Goal: Navigation & Orientation: Find specific page/section

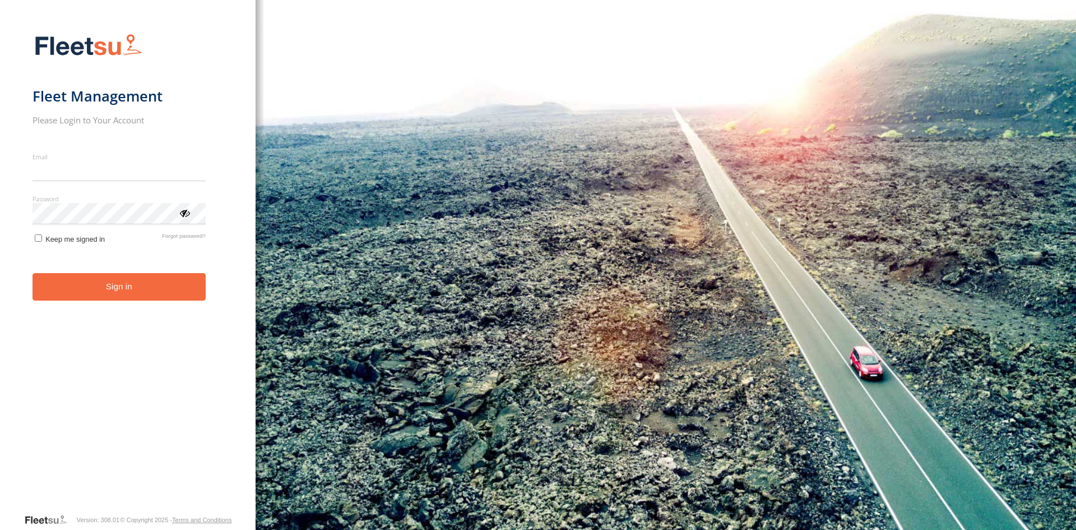
type input "**********"
click at [159, 300] on button "Sign in" at bounding box center [119, 286] width 173 height 27
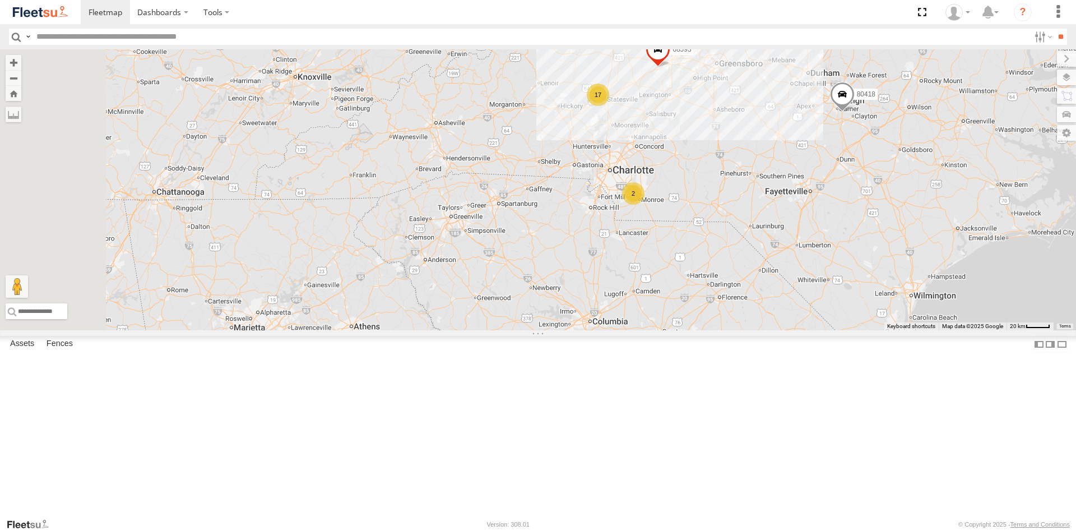
drag, startPoint x: 369, startPoint y: 427, endPoint x: 610, endPoint y: 290, distance: 277.1
click at [610, 290] on div "2 17 80418 68593 53557" at bounding box center [538, 189] width 1076 height 281
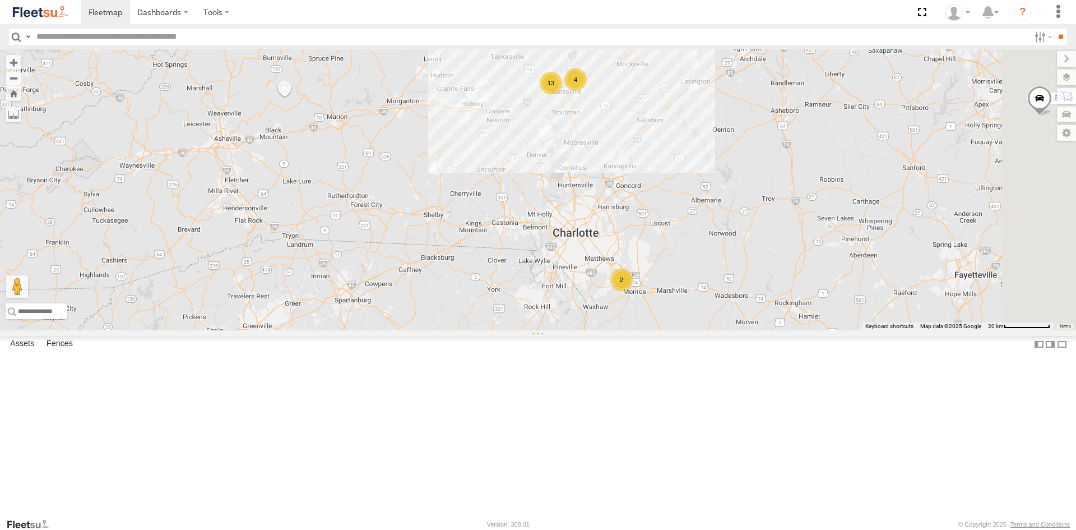
drag, startPoint x: 687, startPoint y: 271, endPoint x: 567, endPoint y: 379, distance: 161.9
click at [567, 330] on div "80418 68593 53557 2 13 4" at bounding box center [538, 189] width 1076 height 281
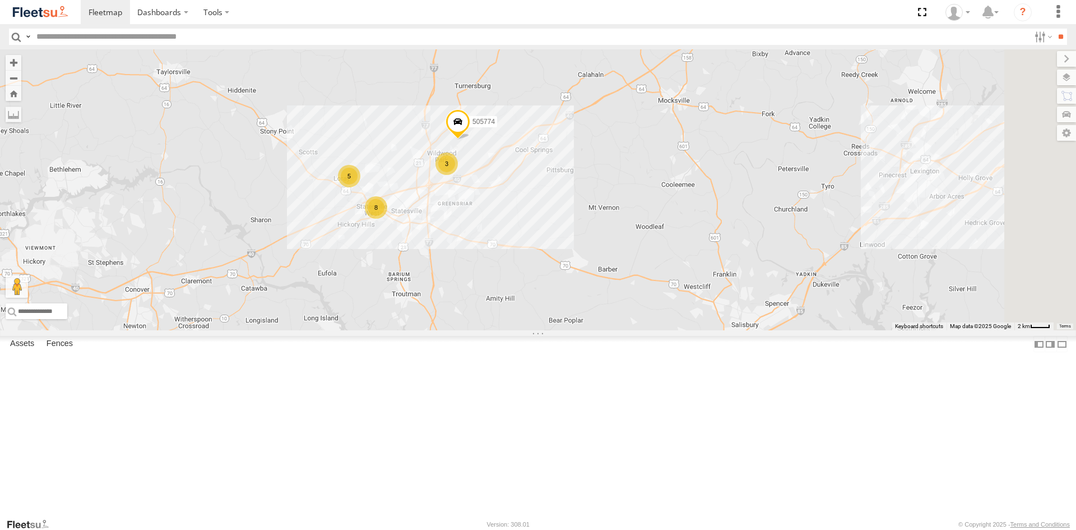
drag, startPoint x: 658, startPoint y: 200, endPoint x: 631, endPoint y: 312, distance: 116.0
click at [632, 316] on div "80418 68593 53557 5 8 3 505774" at bounding box center [538, 189] width 1076 height 281
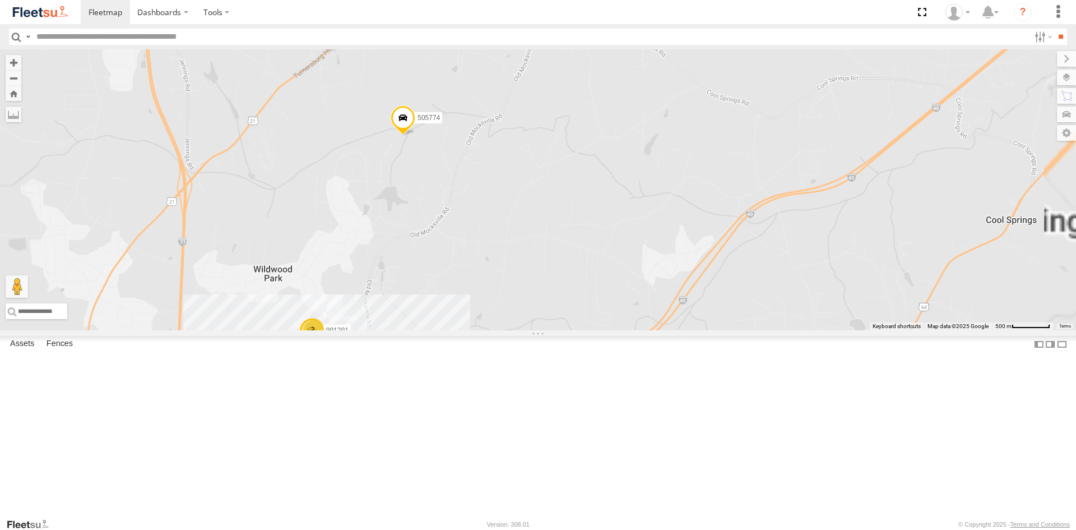
drag, startPoint x: 594, startPoint y: 240, endPoint x: 586, endPoint y: 291, distance: 51.5
click at [586, 291] on div "80418 68593 53557 505774 2 991291" at bounding box center [538, 189] width 1076 height 281
click at [415, 135] on span at bounding box center [403, 120] width 25 height 30
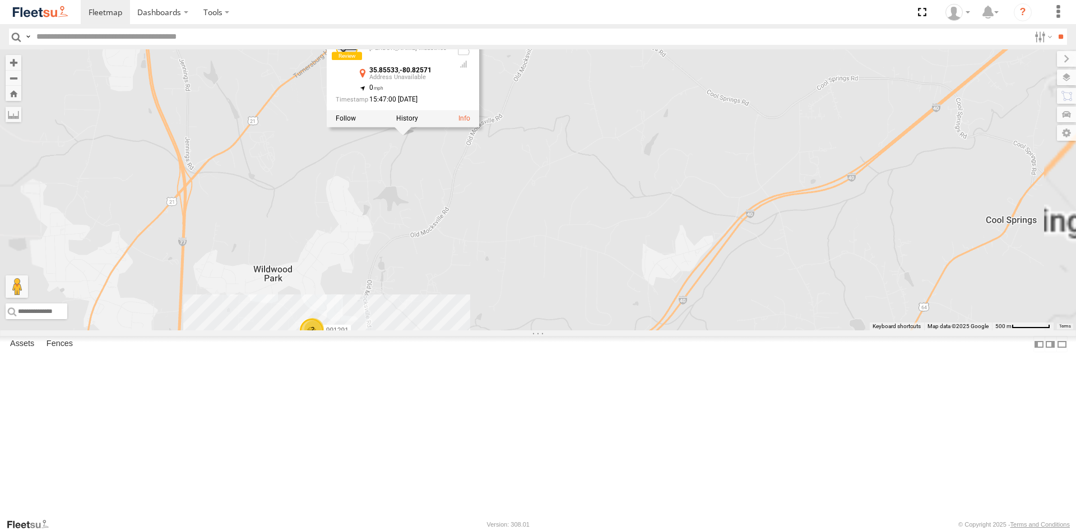
click at [430, 268] on div "80418 68593 53557 505774 2 991291 505774 Pratt Industries 35.85533 , -80.82571 …" at bounding box center [538, 189] width 1076 height 281
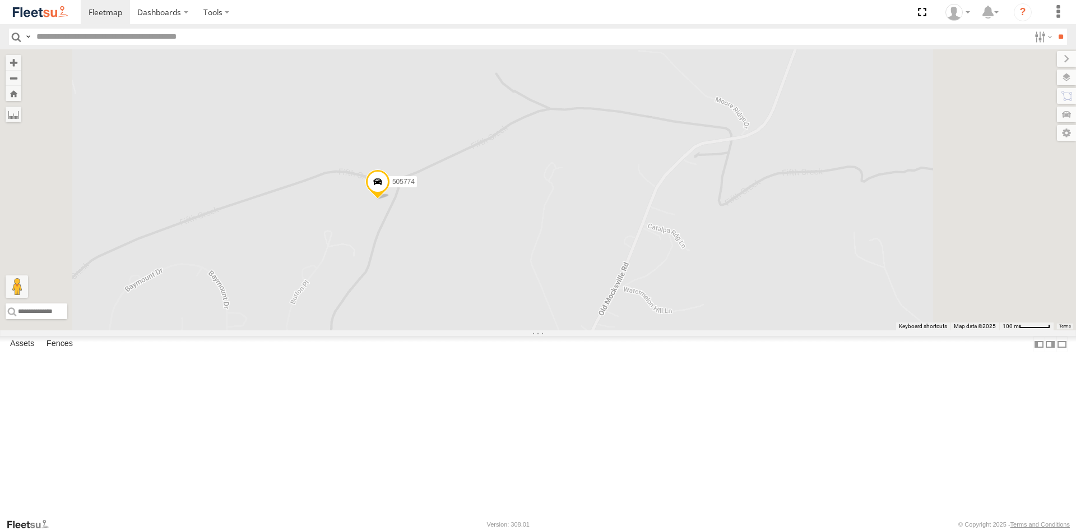
drag, startPoint x: 594, startPoint y: 205, endPoint x: 525, endPoint y: 439, distance: 243.5
click at [525, 330] on div "80418 68593 53557 505774 991291" at bounding box center [538, 189] width 1076 height 281
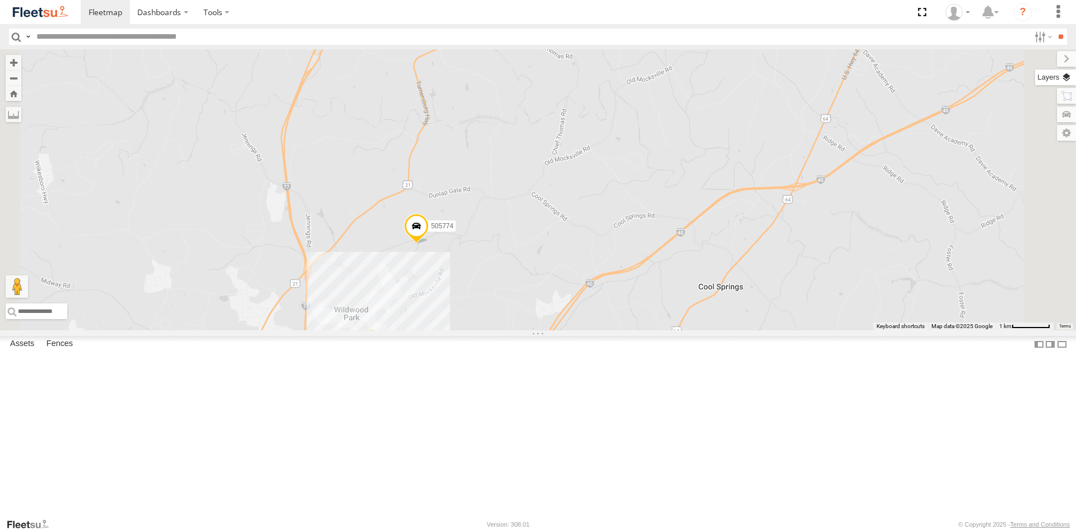
click at [1063, 76] on label at bounding box center [1055, 78] width 41 height 16
click at [0, 0] on span "Overlays" at bounding box center [0, 0] width 0 height 0
click at [0, 0] on span "Basemaps" at bounding box center [0, 0] width 0 height 0
click at [0, 0] on span "Satellite + Roadmap" at bounding box center [0, 0] width 0 height 0
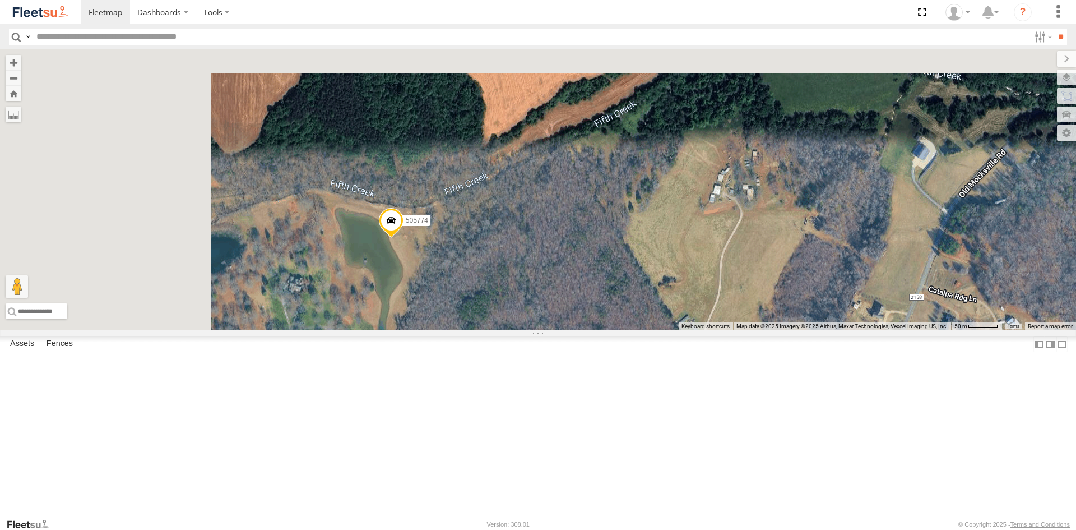
drag, startPoint x: 469, startPoint y: 267, endPoint x: 733, endPoint y: 551, distance: 387.5
click at [733, 529] on html "Dashboards" at bounding box center [538, 265] width 1076 height 530
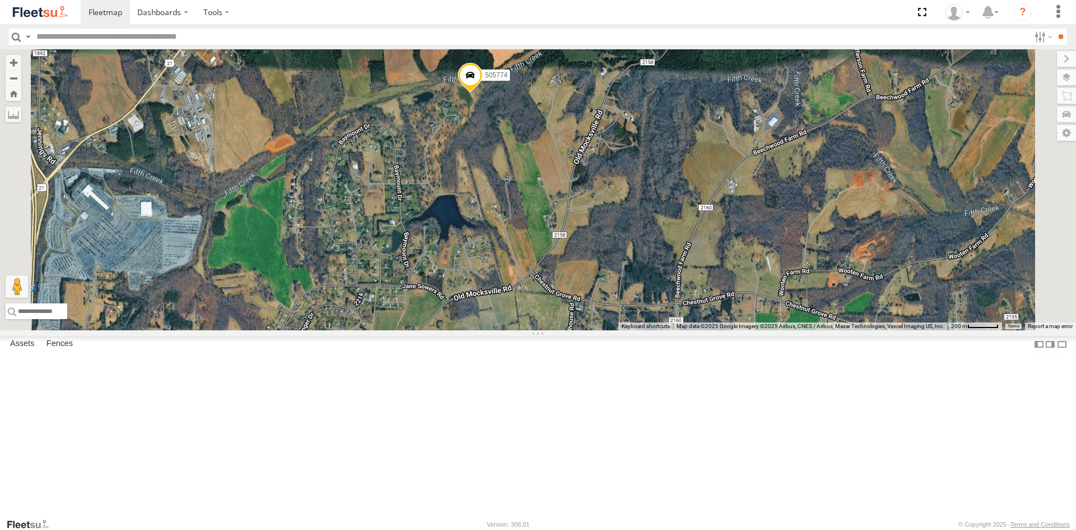
drag, startPoint x: 614, startPoint y: 423, endPoint x: 645, endPoint y: 240, distance: 185.9
click at [645, 238] on div "80418 68593 53557 505774" at bounding box center [538, 189] width 1076 height 281
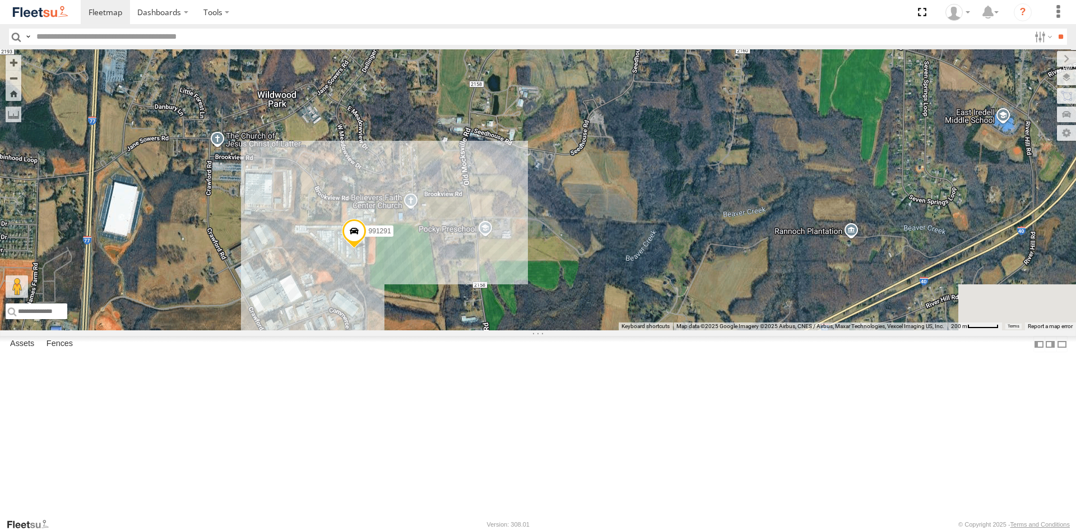
drag, startPoint x: 577, startPoint y: 415, endPoint x: 628, endPoint y: 166, distance: 254.7
click at [628, 166] on div "80418 68593 53557 505774 991291" at bounding box center [538, 189] width 1076 height 281
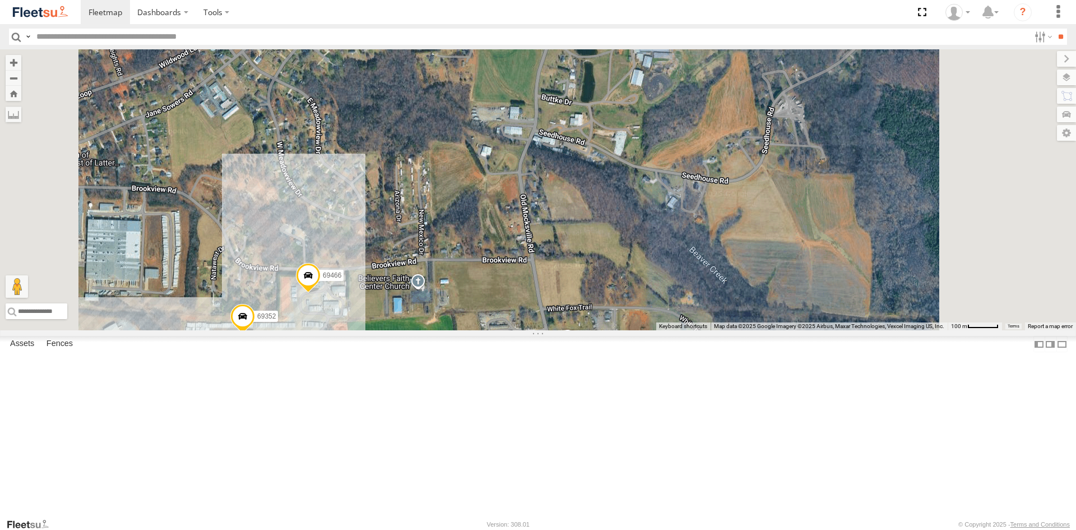
drag, startPoint x: 717, startPoint y: 177, endPoint x: 678, endPoint y: 303, distance: 132.1
click at [677, 320] on div "80418 68593 53557 505774 991291 69466 69352" at bounding box center [538, 189] width 1076 height 281
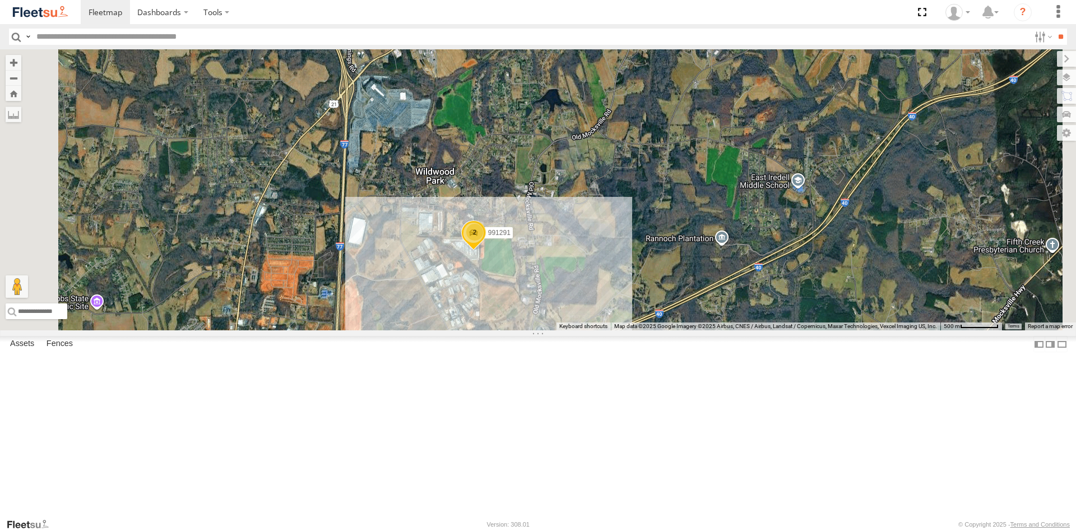
drag, startPoint x: 764, startPoint y: 160, endPoint x: 723, endPoint y: 224, distance: 75.9
click at [723, 224] on div "80418 68593 53557 505774 991291 2" at bounding box center [538, 189] width 1076 height 281
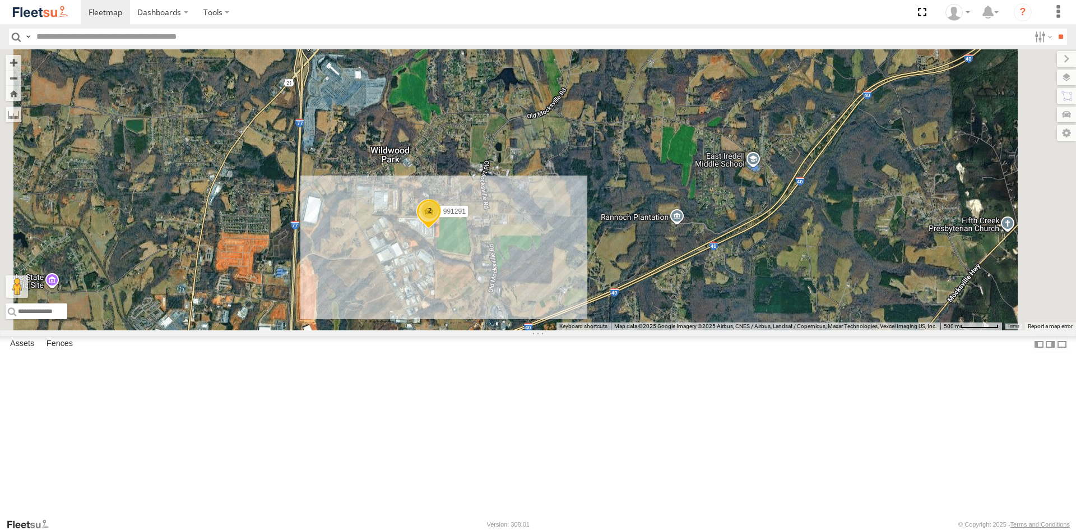
drag, startPoint x: 572, startPoint y: 321, endPoint x: 650, endPoint y: 207, distance: 137.1
click at [650, 207] on div "80418 68593 53557 505774 991291 2" at bounding box center [538, 189] width 1076 height 281
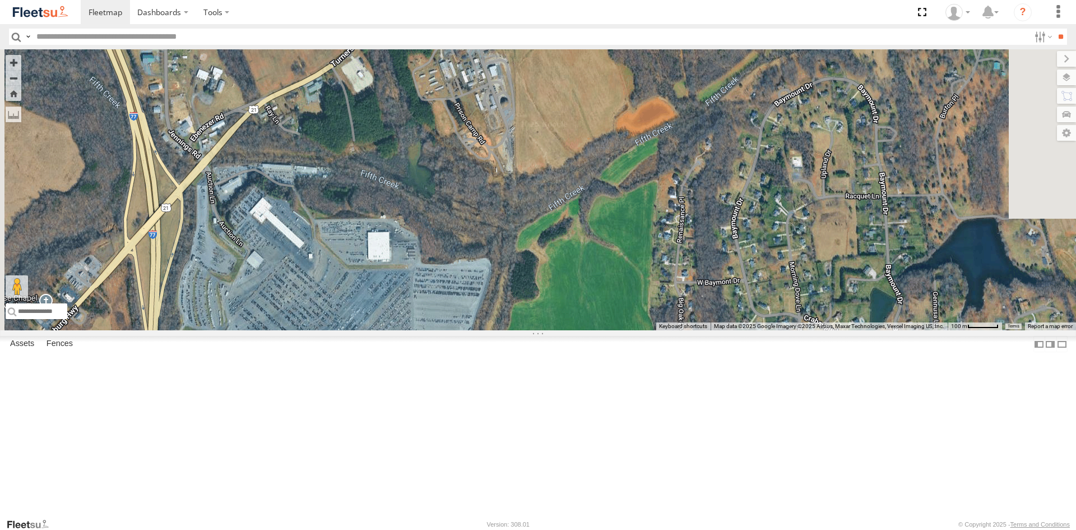
drag, startPoint x: 534, startPoint y: 183, endPoint x: 637, endPoint y: 483, distance: 317.3
click at [641, 330] on div "80418 68593 53557 505774 991291" at bounding box center [538, 189] width 1076 height 281
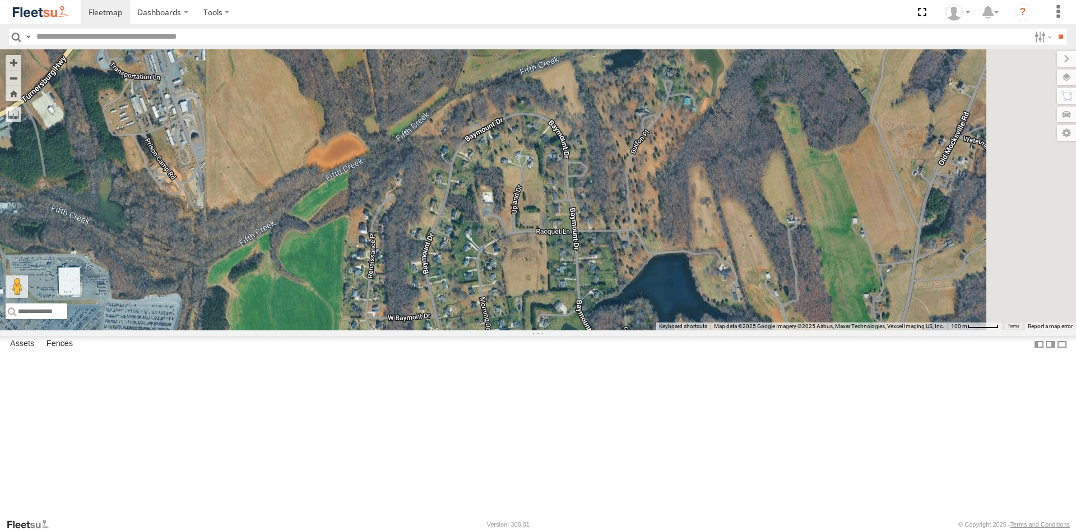
drag, startPoint x: 737, startPoint y: 213, endPoint x: 459, endPoint y: 259, distance: 281.8
click at [434, 260] on div "80418 68593 53557 505774 991291" at bounding box center [538, 189] width 1076 height 281
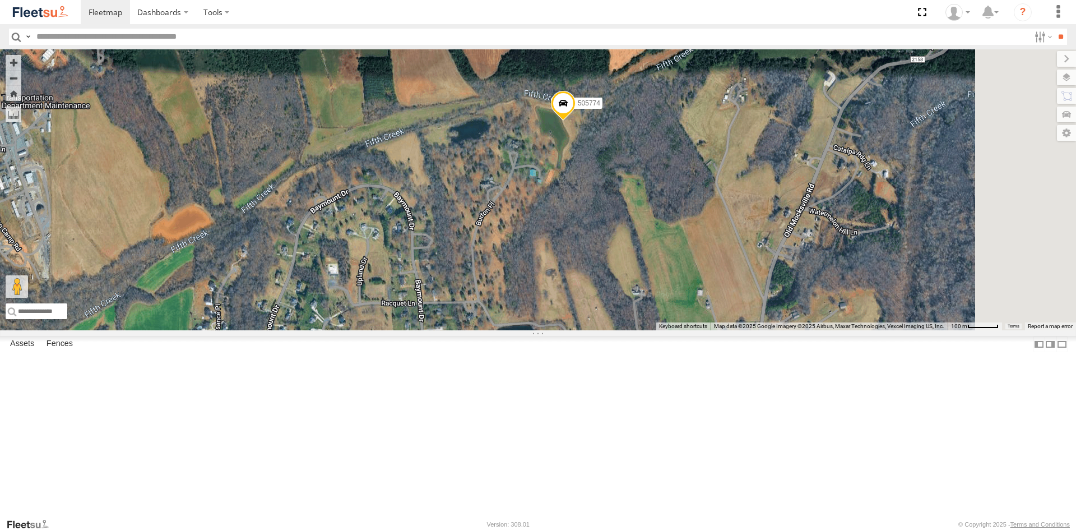
drag, startPoint x: 812, startPoint y: 217, endPoint x: 660, endPoint y: 265, distance: 159.4
click at [663, 281] on div "80418 68593 53557 505774 991291" at bounding box center [538, 189] width 1076 height 281
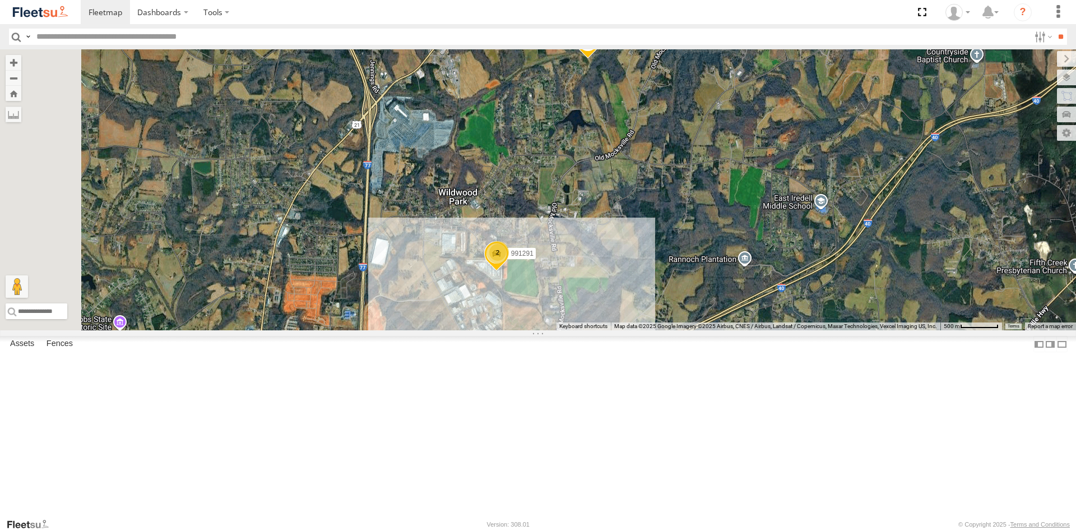
drag, startPoint x: 686, startPoint y: 318, endPoint x: 727, endPoint y: 239, distance: 89.3
click at [727, 239] on div "80418 68593 53557 505774 991291 2" at bounding box center [538, 189] width 1076 height 281
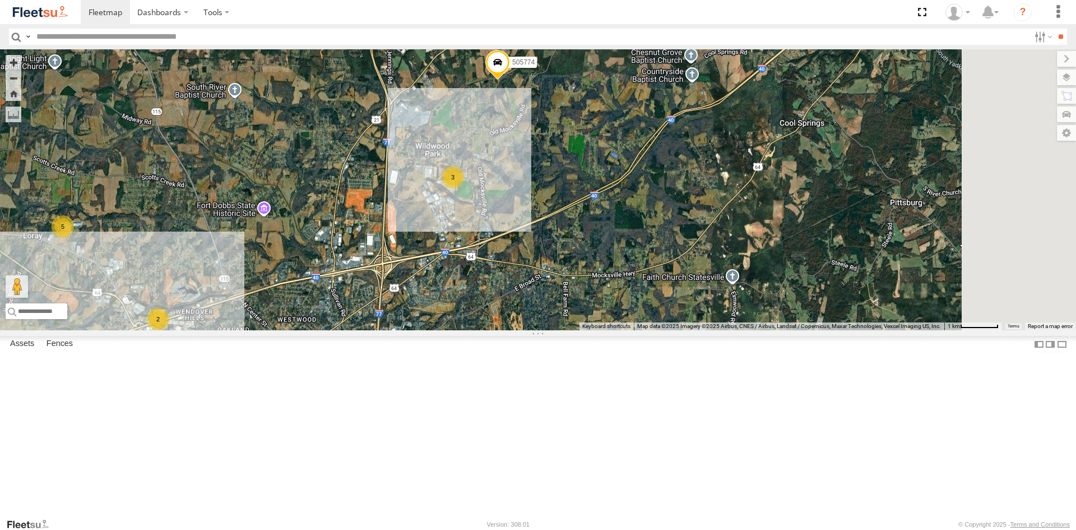
drag, startPoint x: 670, startPoint y: 277, endPoint x: 606, endPoint y: 231, distance: 78.7
click at [606, 231] on div "80418 68593 53557 505774 5 3 3 2 3" at bounding box center [538, 189] width 1076 height 281
click at [510, 80] on span at bounding box center [497, 65] width 25 height 30
click at [513, 67] on label at bounding box center [502, 63] width 22 height 8
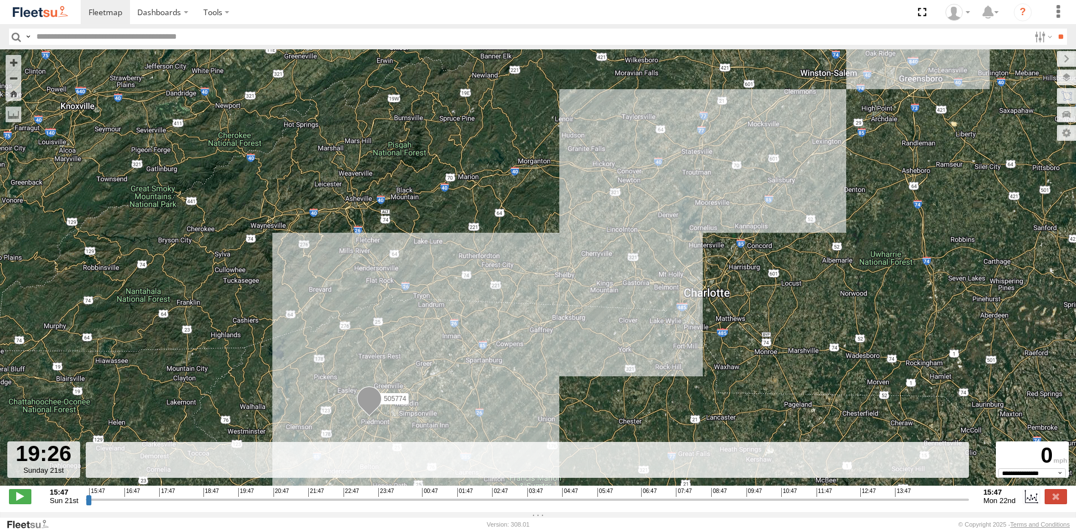
drag, startPoint x: 87, startPoint y: 500, endPoint x: 222, endPoint y: 506, distance: 134.7
click at [222, 504] on input "range" at bounding box center [527, 499] width 883 height 11
drag, startPoint x: 222, startPoint y: 506, endPoint x: 312, endPoint y: 511, distance: 89.8
click at [312, 504] on input "range" at bounding box center [527, 499] width 883 height 11
drag, startPoint x: 311, startPoint y: 506, endPoint x: 407, endPoint y: 506, distance: 97.0
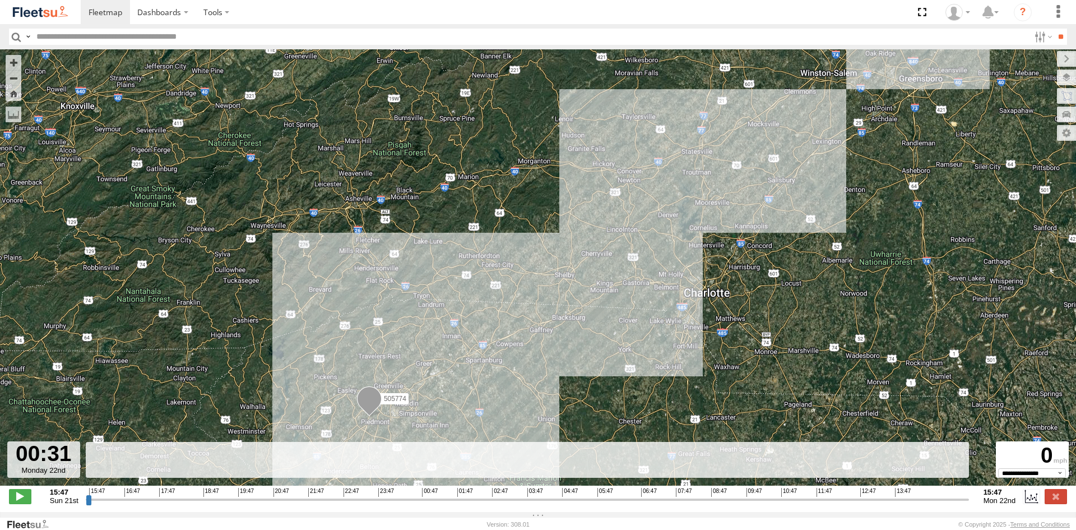
click at [407, 504] on input "range" at bounding box center [527, 499] width 883 height 11
drag, startPoint x: 413, startPoint y: 506, endPoint x: 532, endPoint y: 508, distance: 119.4
click at [532, 504] on input "range" at bounding box center [527, 499] width 883 height 11
click at [660, 504] on input "range" at bounding box center [527, 499] width 883 height 11
drag, startPoint x: 688, startPoint y: 507, endPoint x: 697, endPoint y: 508, distance: 9.0
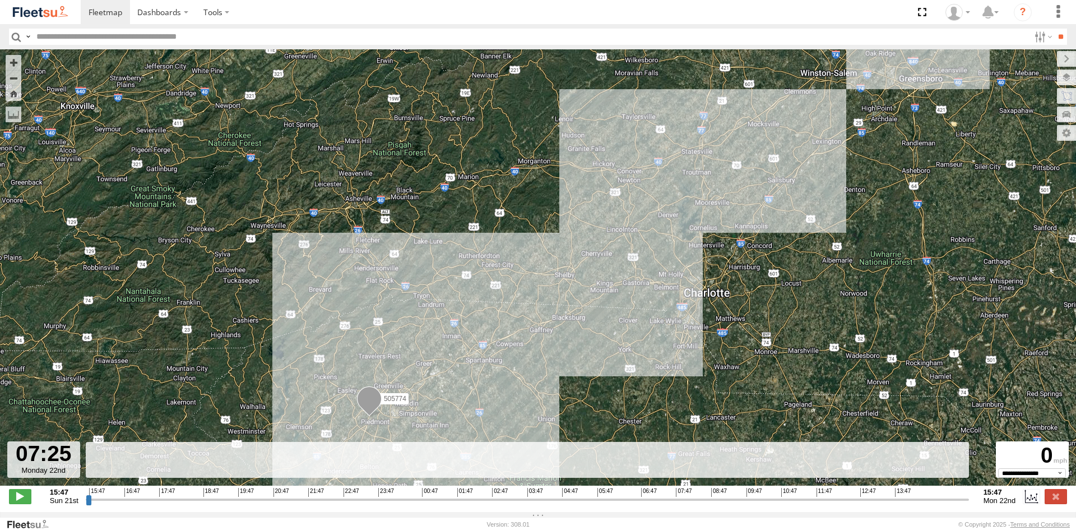
click at [688, 504] on input "range" at bounding box center [527, 499] width 883 height 11
click at [739, 504] on input "range" at bounding box center [527, 499] width 883 height 11
drag, startPoint x: 738, startPoint y: 503, endPoint x: 904, endPoint y: 498, distance: 166.5
type input "**********"
click at [904, 498] on input "range" at bounding box center [527, 499] width 883 height 11
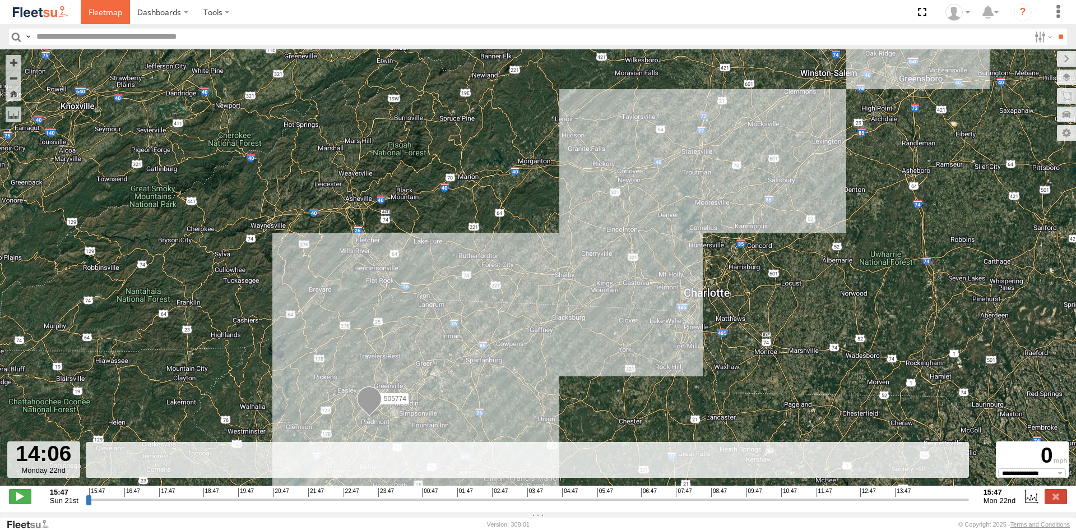
drag, startPoint x: 95, startPoint y: 12, endPoint x: 92, endPoint y: 6, distance: 6.5
click at [95, 12] on span at bounding box center [106, 12] width 34 height 11
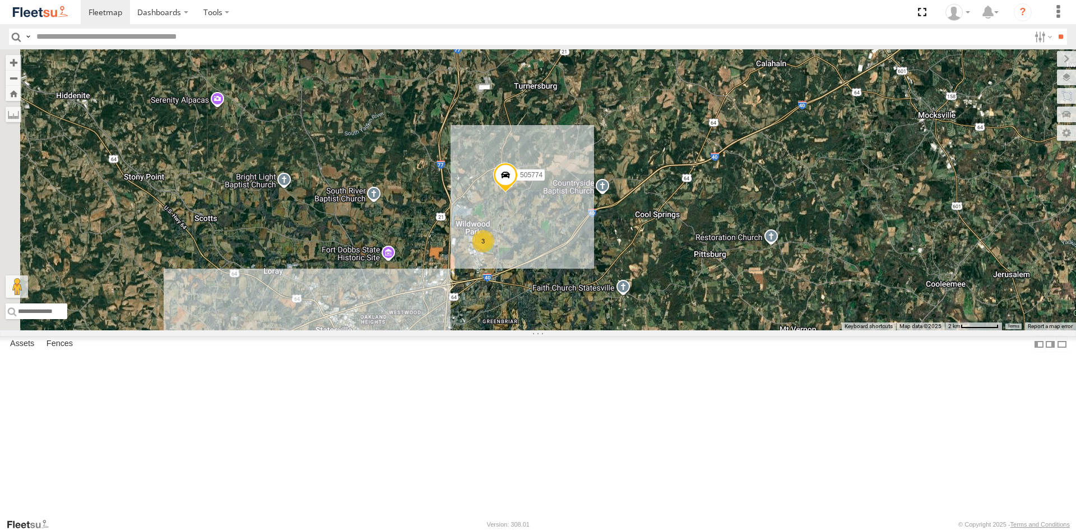
drag, startPoint x: 497, startPoint y: 276, endPoint x: 701, endPoint y: 265, distance: 203.8
click at [730, 252] on div "80418 68593 53557 3 505774" at bounding box center [538, 189] width 1076 height 281
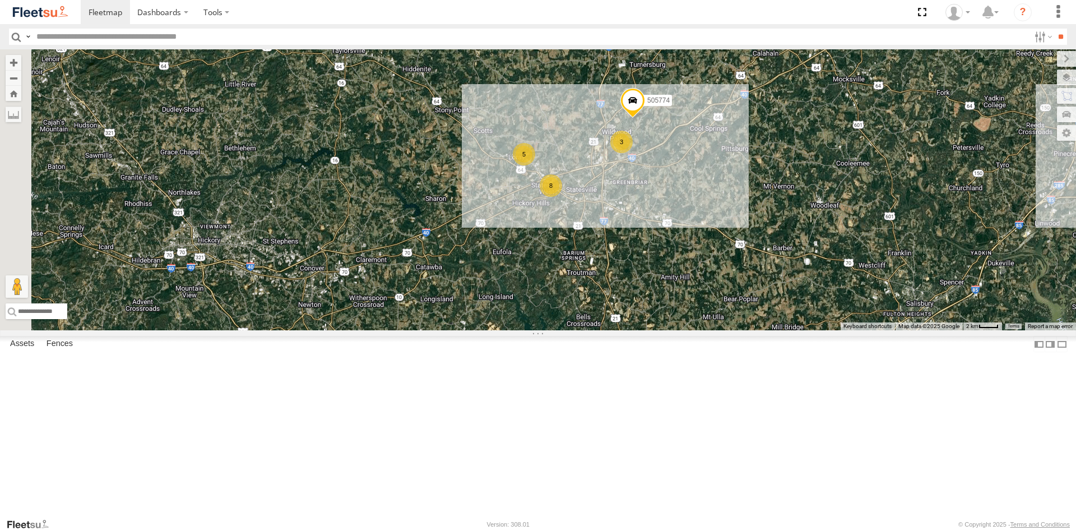
drag, startPoint x: 590, startPoint y: 373, endPoint x: 708, endPoint y: 228, distance: 187.7
click at [708, 228] on div "80418 68593 53557 505774 5 8 3" at bounding box center [538, 189] width 1076 height 281
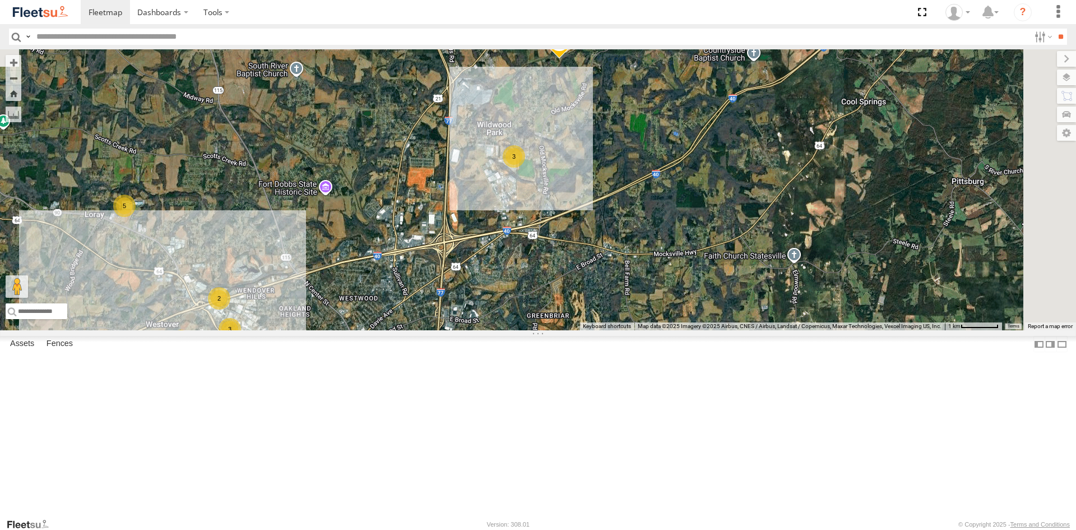
drag, startPoint x: 814, startPoint y: 183, endPoint x: 432, endPoint y: 308, distance: 402.0
click at [431, 309] on div "80418 68593 53557 505774 5 3 3 2 3" at bounding box center [538, 189] width 1076 height 281
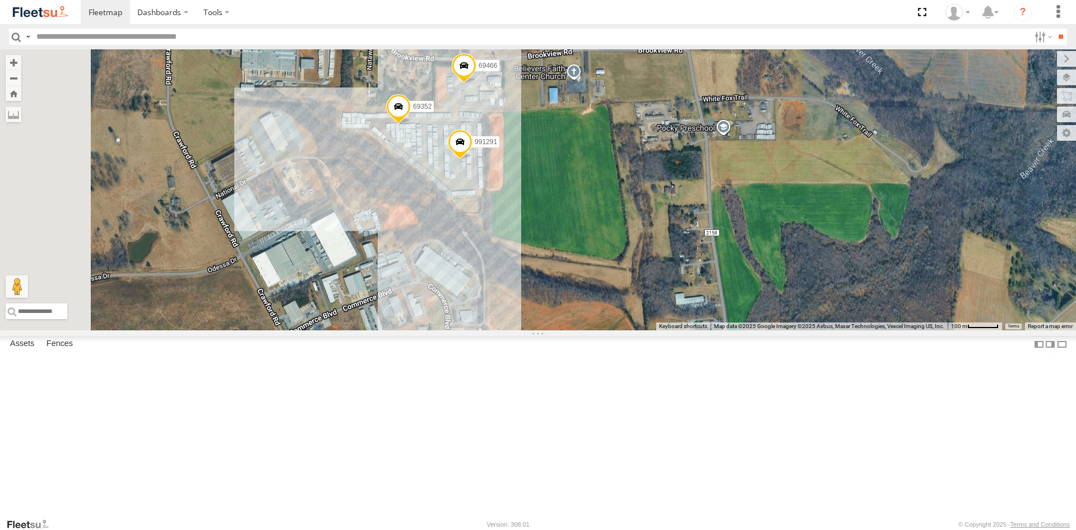
drag, startPoint x: 553, startPoint y: 129, endPoint x: 620, endPoint y: 193, distance: 93.6
click at [620, 193] on div "80418 68593 53557 505774 69466 69352 991291" at bounding box center [538, 189] width 1076 height 281
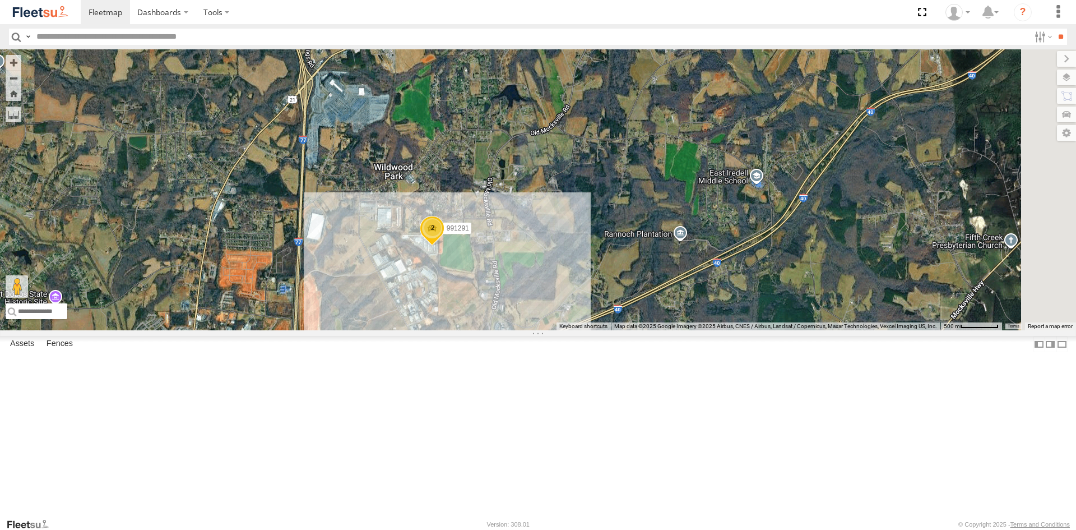
drag, startPoint x: 771, startPoint y: 161, endPoint x: 646, endPoint y: 286, distance: 176.8
click at [646, 286] on div "991291 2" at bounding box center [538, 189] width 1076 height 281
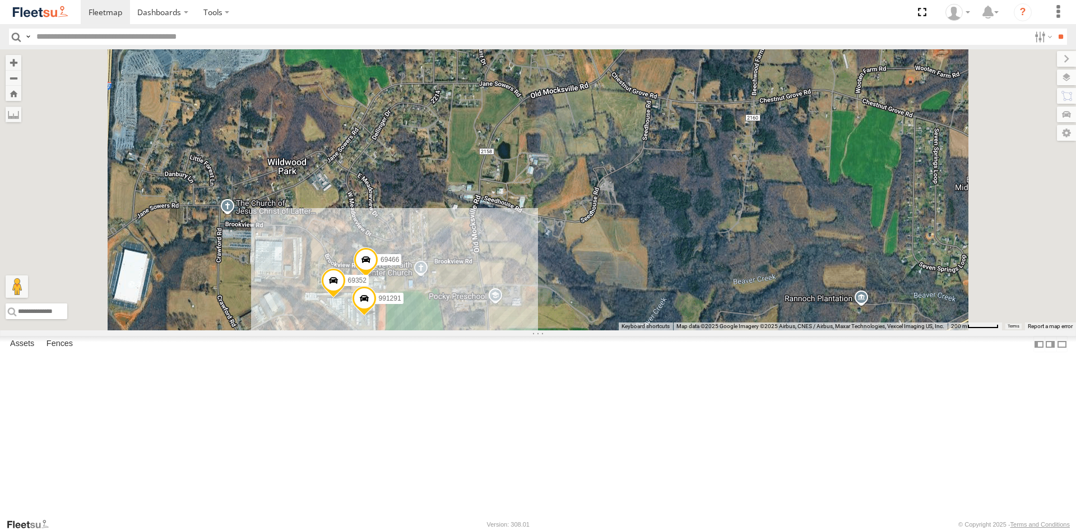
drag, startPoint x: 660, startPoint y: 235, endPoint x: 631, endPoint y: 338, distance: 107.2
click at [631, 330] on div "991291 505774 69466 69352" at bounding box center [538, 189] width 1076 height 281
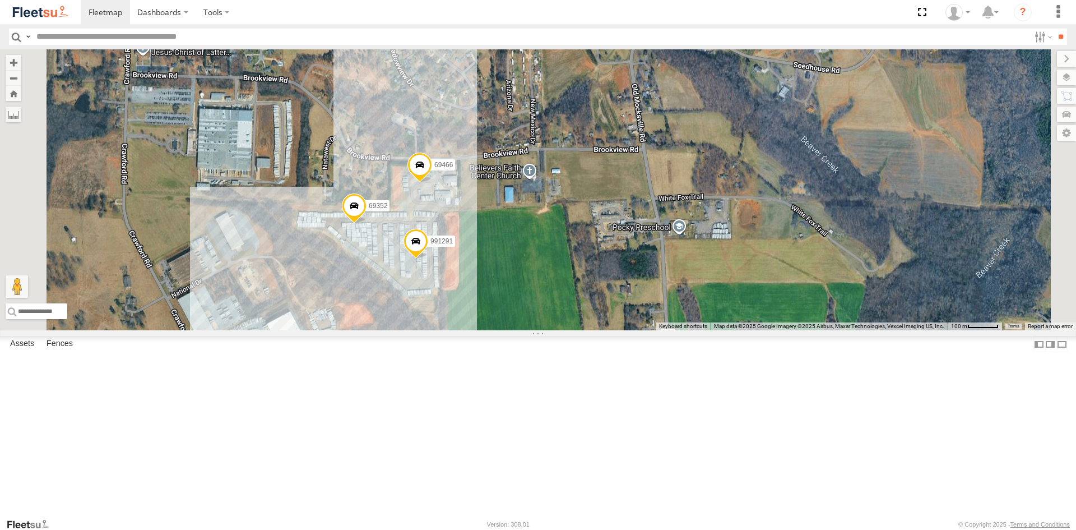
drag, startPoint x: 603, startPoint y: 260, endPoint x: 640, endPoint y: 308, distance: 60.3
click at [640, 308] on div "991291 505774 69466 69352" at bounding box center [538, 189] width 1076 height 281
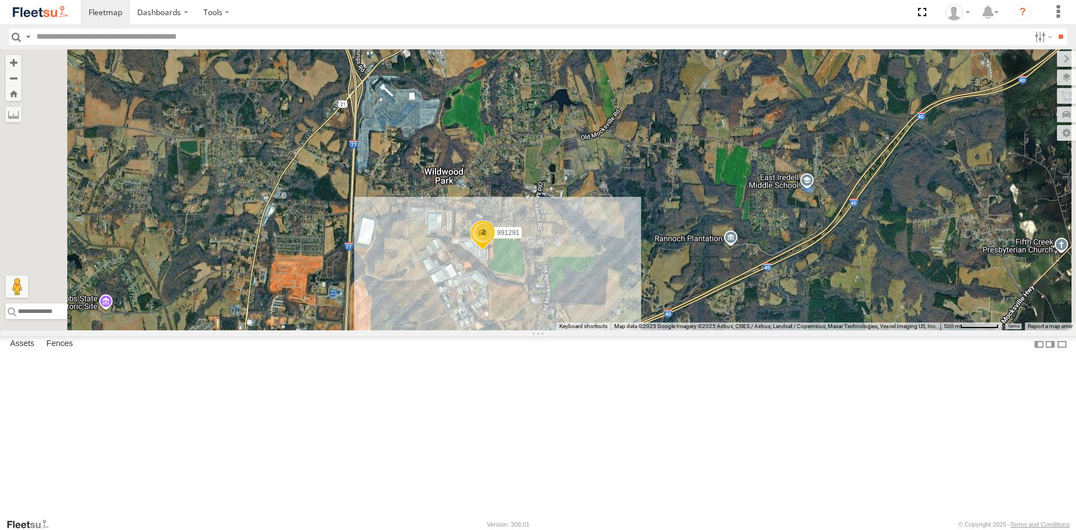
drag, startPoint x: 720, startPoint y: 240, endPoint x: 686, endPoint y: 303, distance: 71.8
click at [686, 303] on div "991291 505774 2" at bounding box center [538, 189] width 1076 height 281
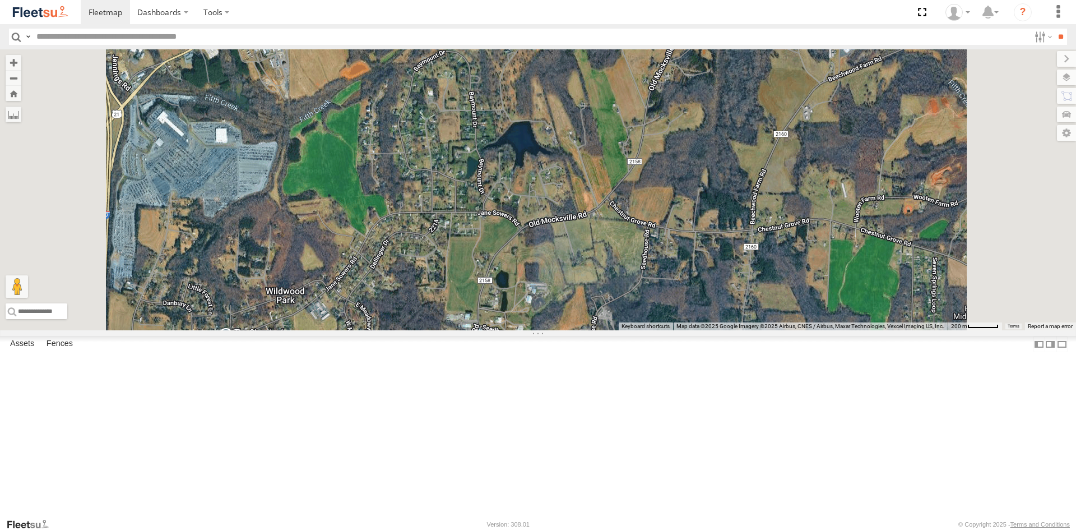
drag, startPoint x: 730, startPoint y: 202, endPoint x: 742, endPoint y: 203, distance: 11.8
click at [744, 203] on div "991291 505774 69466 69352" at bounding box center [538, 189] width 1076 height 281
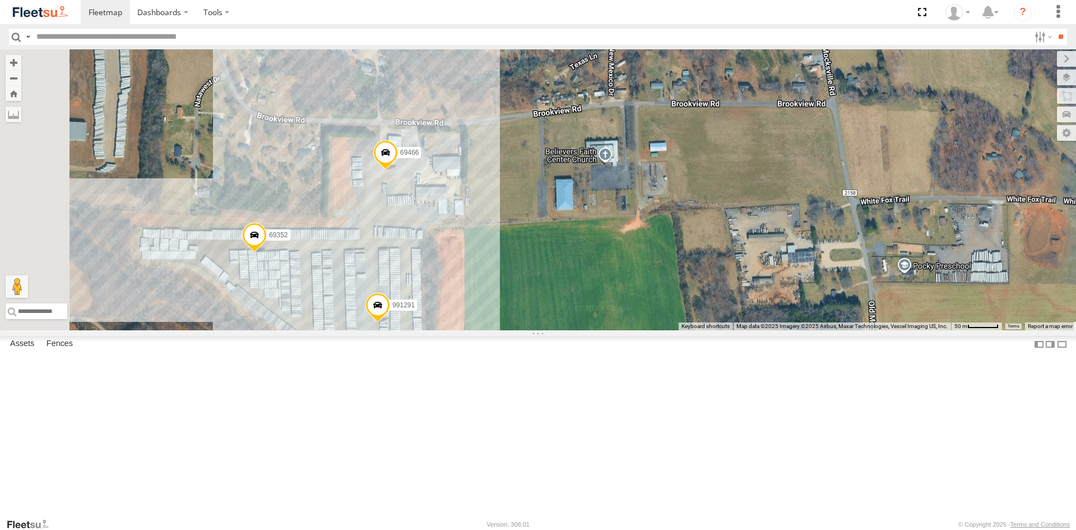
drag, startPoint x: 604, startPoint y: 332, endPoint x: 767, endPoint y: 155, distance: 240.8
click at [765, 111] on div "991291 505774 69466 69352" at bounding box center [538, 189] width 1076 height 281
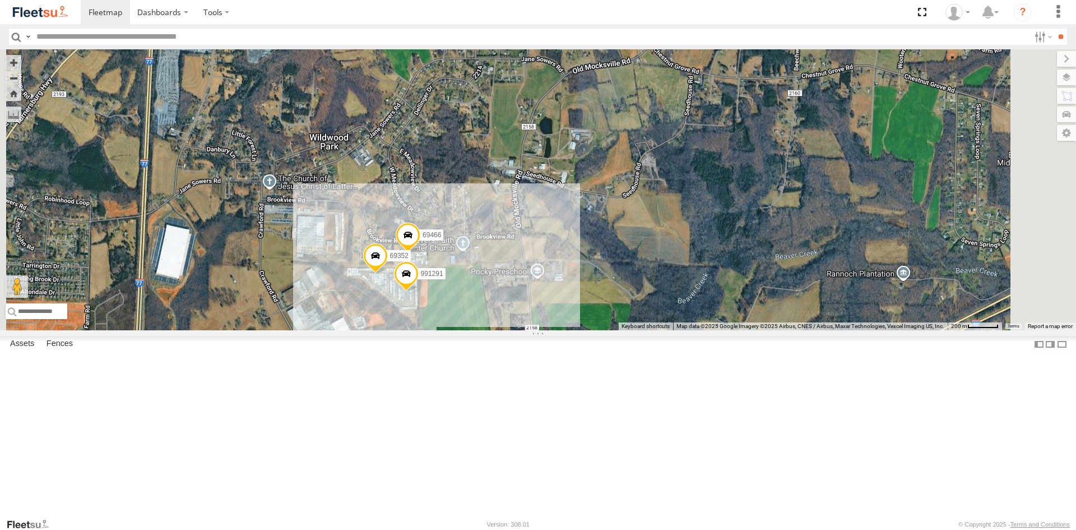
drag, startPoint x: 638, startPoint y: 222, endPoint x: 625, endPoint y: 300, distance: 79.0
click at [625, 300] on div "991291 505774 69466 69352" at bounding box center [538, 189] width 1076 height 281
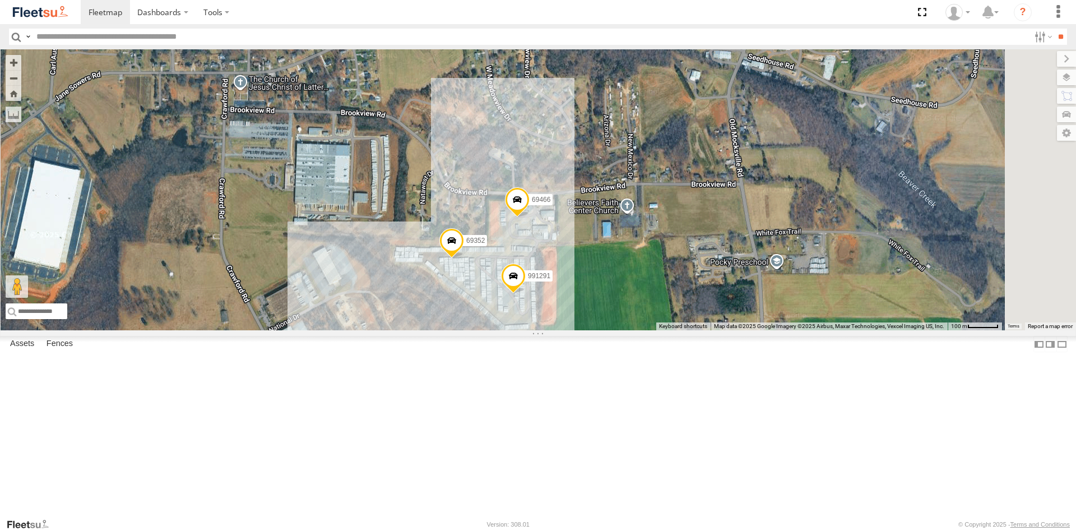
scroll to position [225, 0]
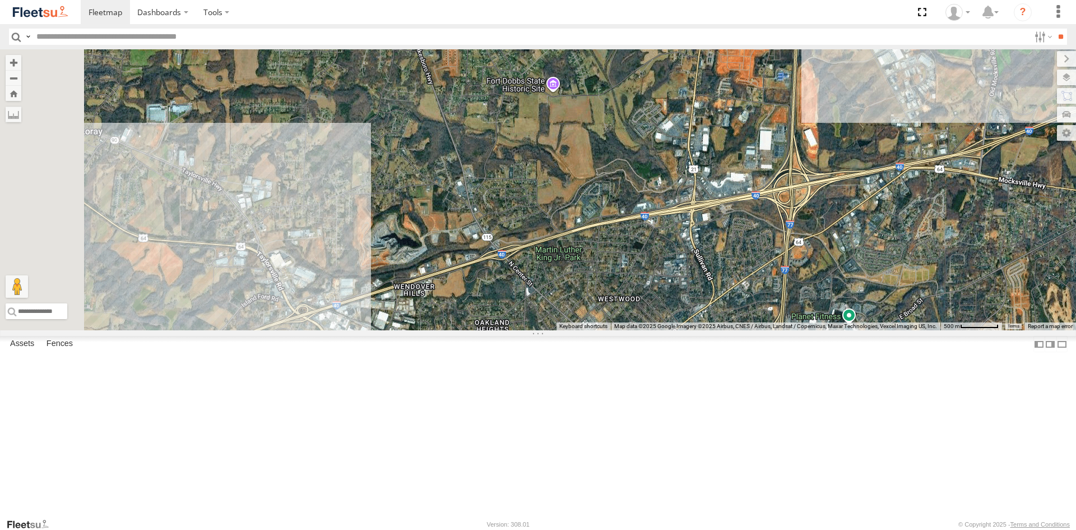
drag, startPoint x: 563, startPoint y: 397, endPoint x: 930, endPoint y: 192, distance: 421.3
click at [930, 192] on div "505774 2 991291" at bounding box center [538, 189] width 1076 height 281
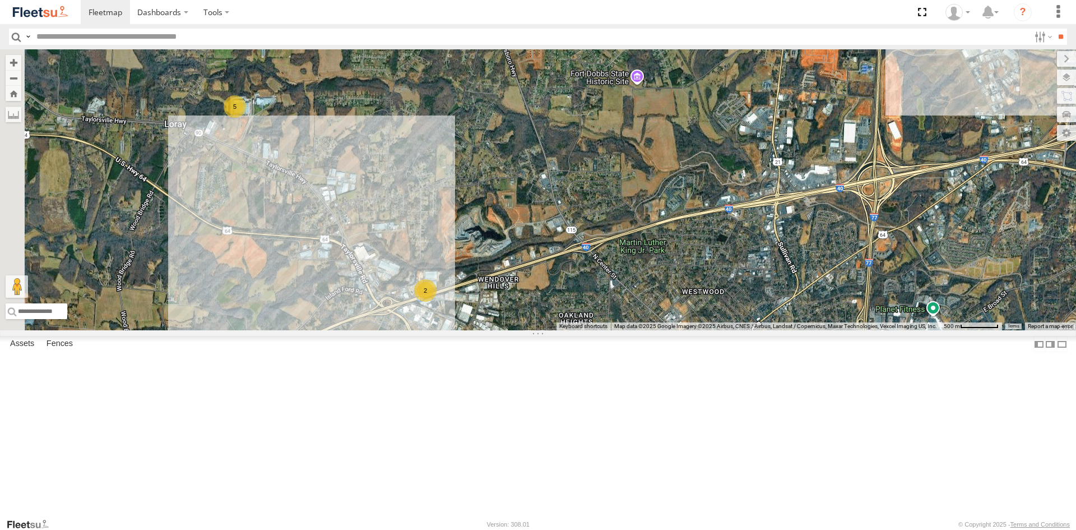
drag, startPoint x: 588, startPoint y: 319, endPoint x: 674, endPoint y: 312, distance: 86.1
click at [674, 312] on div "505774 2 991291 5 3 2 3" at bounding box center [538, 189] width 1076 height 281
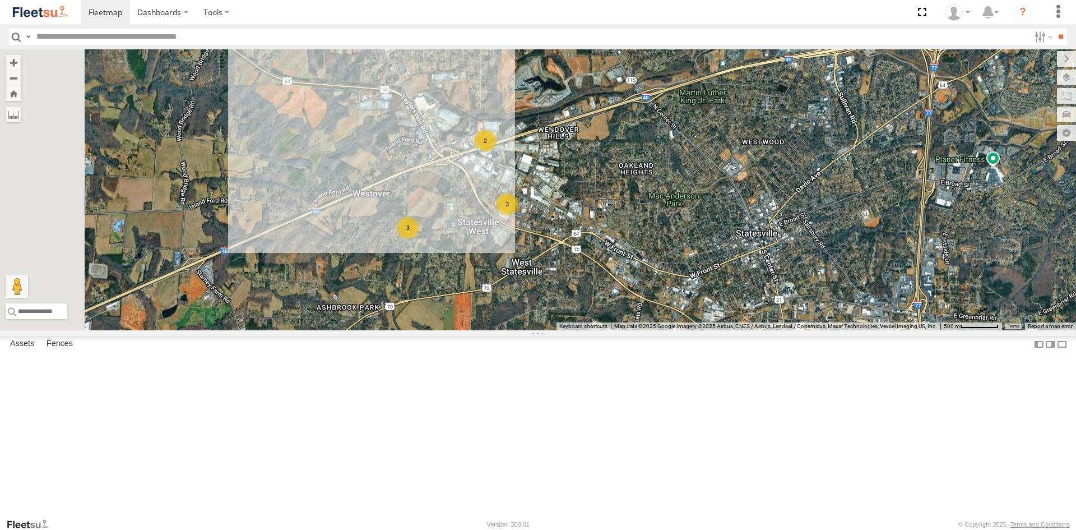
drag, startPoint x: 535, startPoint y: 454, endPoint x: 598, endPoint y: 303, distance: 163.3
click at [598, 303] on div "505774 2 991291 5 3 2 3" at bounding box center [538, 189] width 1076 height 281
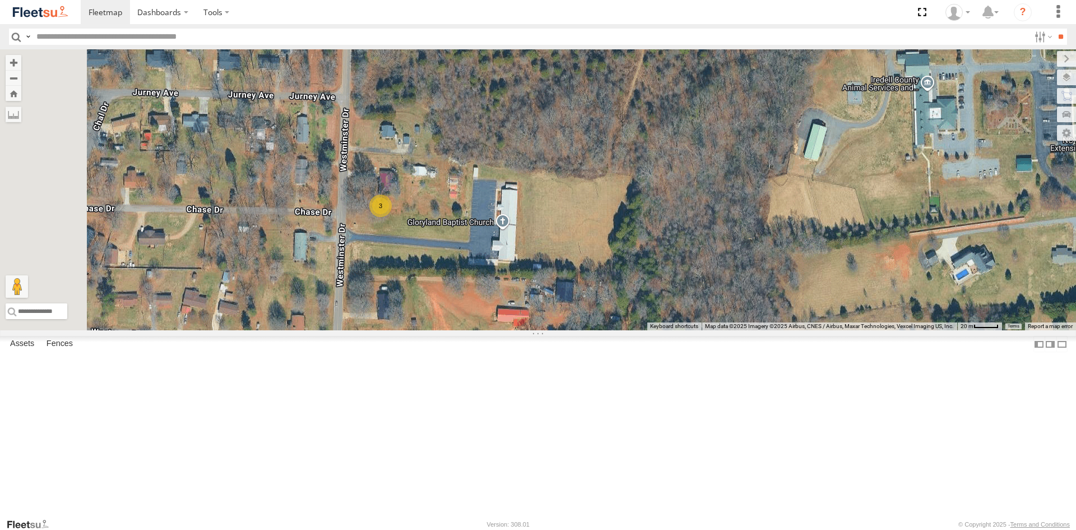
drag, startPoint x: 564, startPoint y: 321, endPoint x: 617, endPoint y: 313, distance: 53.7
click at [757, 312] on div "505774 991291 81325 3" at bounding box center [538, 189] width 1076 height 281
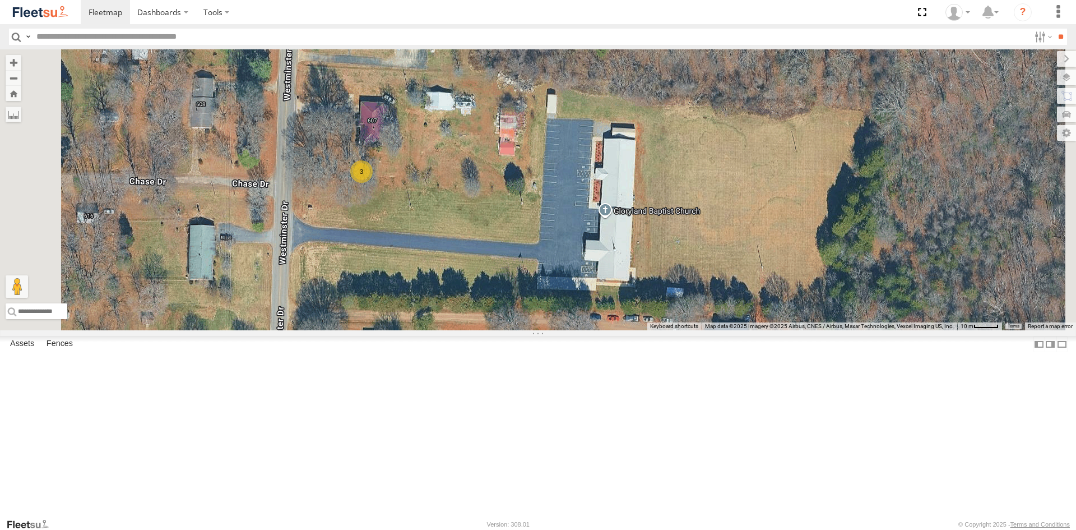
click at [373, 183] on div "3" at bounding box center [361, 171] width 22 height 22
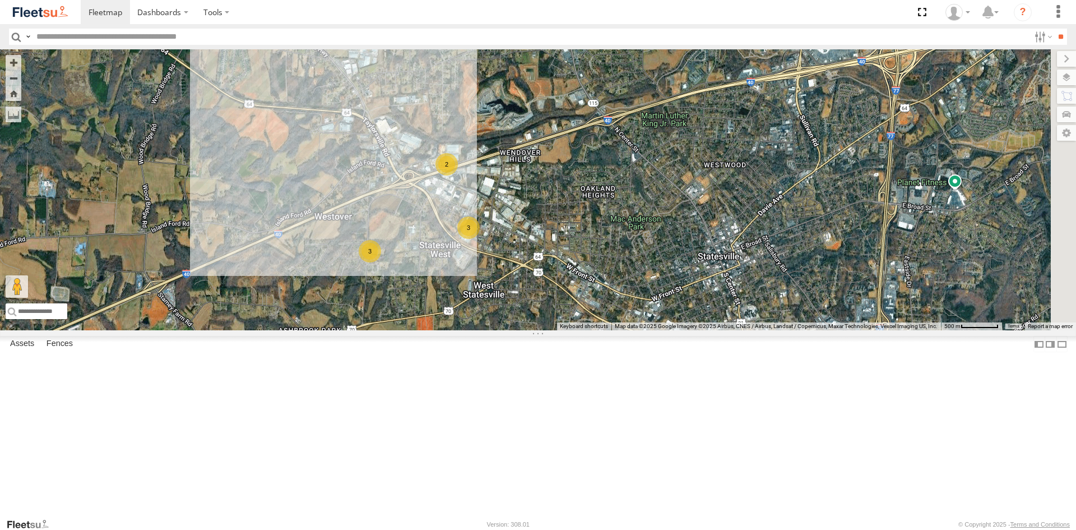
drag, startPoint x: 821, startPoint y: 281, endPoint x: 654, endPoint y: 334, distance: 175.0
click at [654, 330] on div "505774 991291 3 2 3" at bounding box center [538, 189] width 1076 height 281
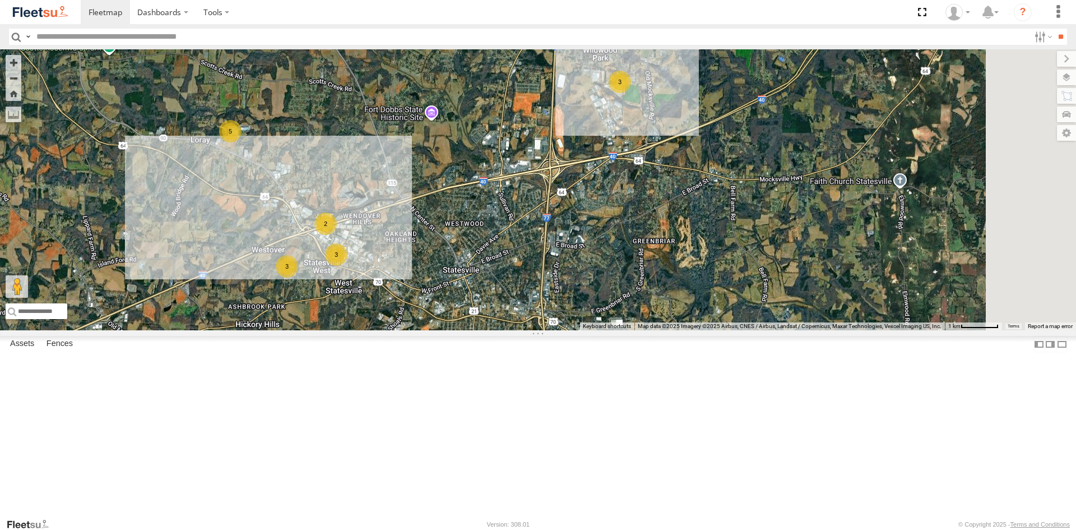
drag, startPoint x: 743, startPoint y: 198, endPoint x: 605, endPoint y: 217, distance: 138.6
click at [567, 231] on div "505774 5 3 3 2 3" at bounding box center [538, 189] width 1076 height 281
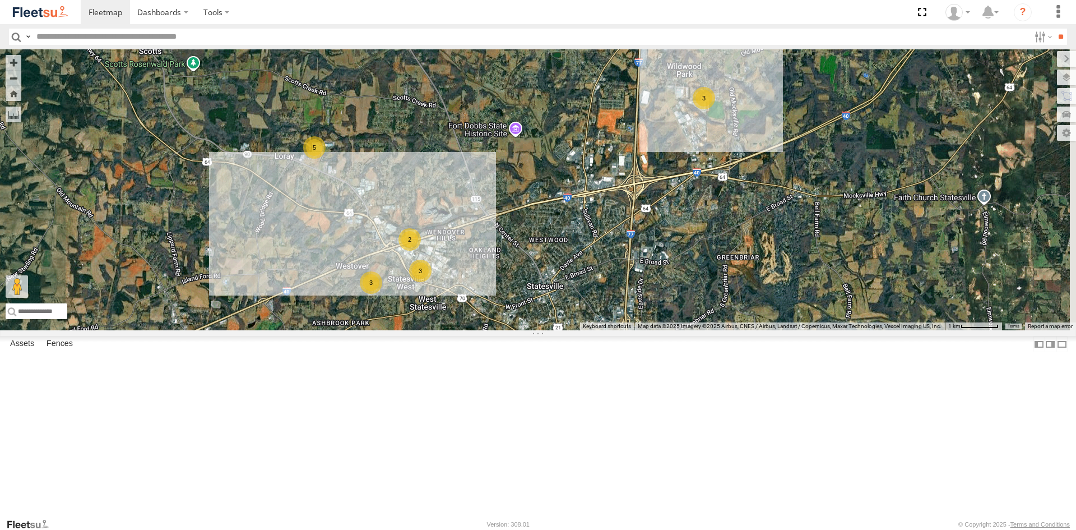
drag, startPoint x: 833, startPoint y: 117, endPoint x: 918, endPoint y: 135, distance: 86.0
click at [918, 135] on div "505774 5 3 3 2 3" at bounding box center [538, 189] width 1076 height 281
